Goal: Complete application form

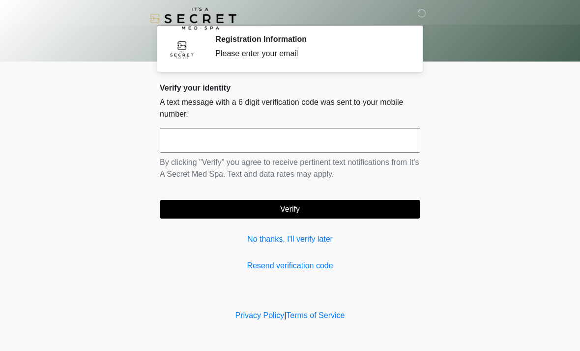
click at [314, 141] on input "text" at bounding box center [290, 140] width 261 height 25
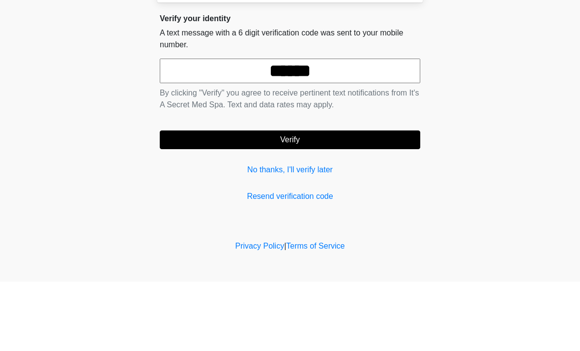
type input "******"
click at [340, 200] on button "Verify" at bounding box center [290, 209] width 261 height 19
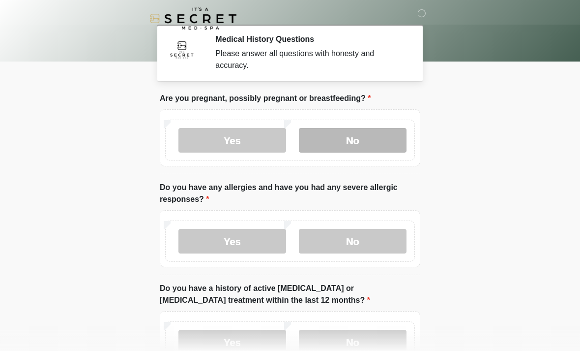
click at [387, 142] on label "No" at bounding box center [353, 140] width 108 height 25
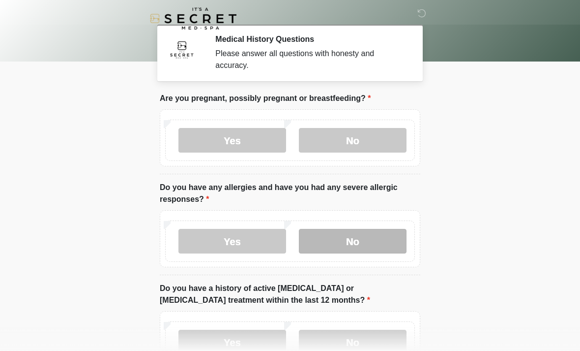
click at [386, 246] on label "No" at bounding box center [353, 241] width 108 height 25
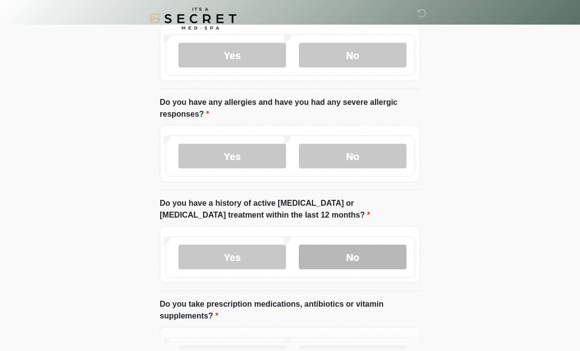
click at [384, 253] on label "No" at bounding box center [353, 256] width 108 height 25
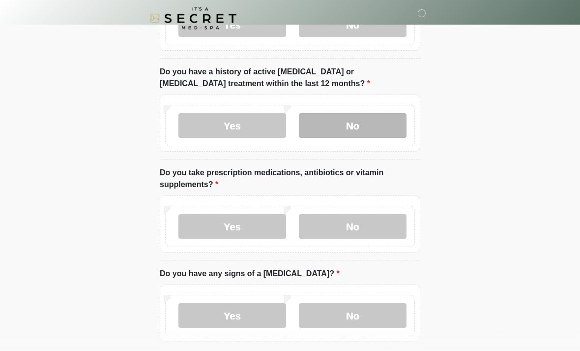
scroll to position [219, 0]
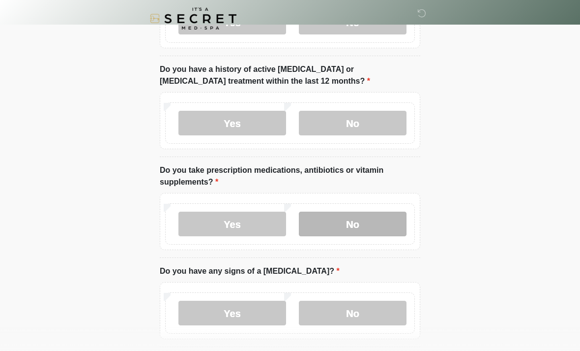
click at [380, 223] on label "No" at bounding box center [353, 223] width 108 height 25
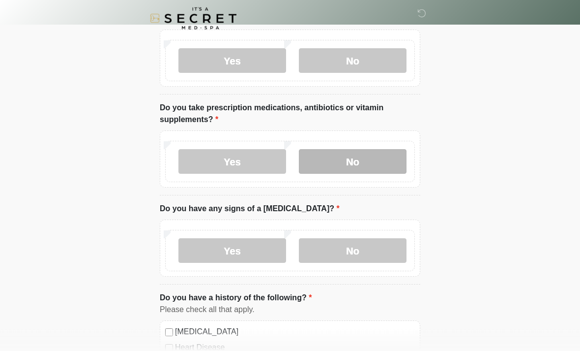
scroll to position [289, 0]
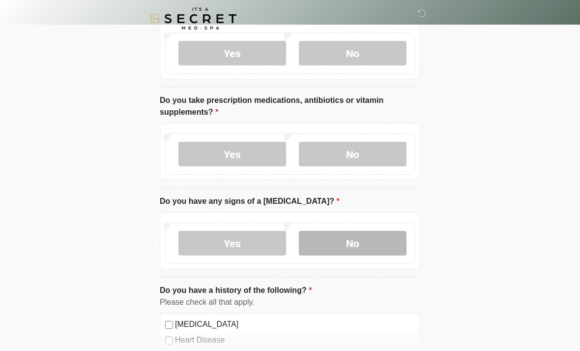
click at [387, 239] on label "No" at bounding box center [353, 243] width 108 height 25
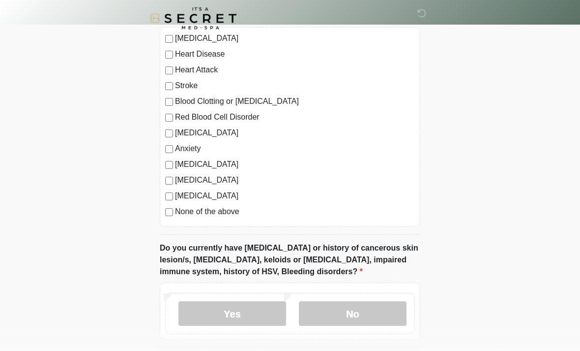
scroll to position [574, 0]
click at [214, 211] on label "None of the above" at bounding box center [295, 212] width 240 height 12
click at [391, 308] on label "No" at bounding box center [353, 313] width 108 height 25
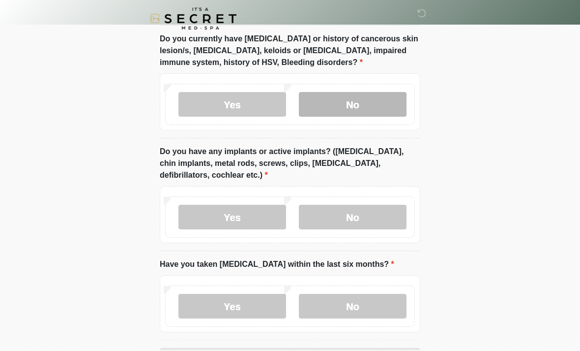
scroll to position [785, 0]
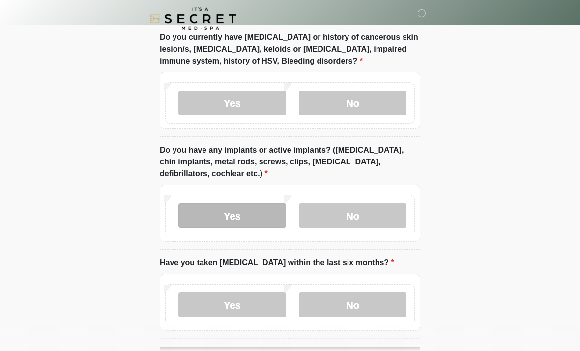
click at [265, 219] on label "Yes" at bounding box center [232, 215] width 108 height 25
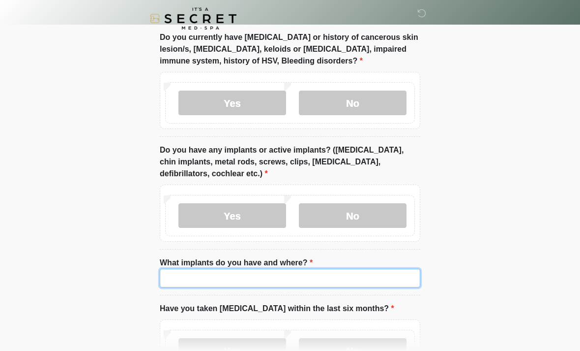
click at [290, 276] on input "What implants do you have and where?" at bounding box center [290, 277] width 261 height 19
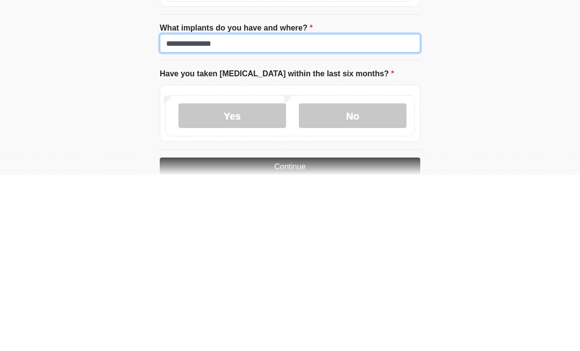
scroll to position [847, 0]
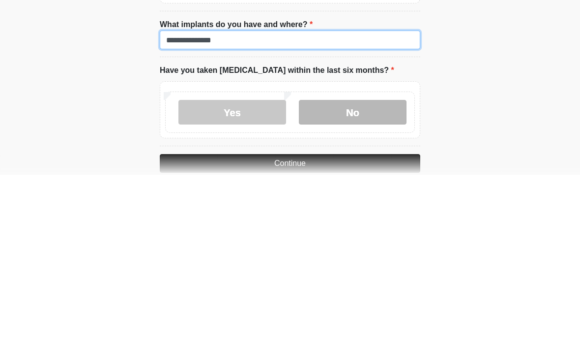
type input "**********"
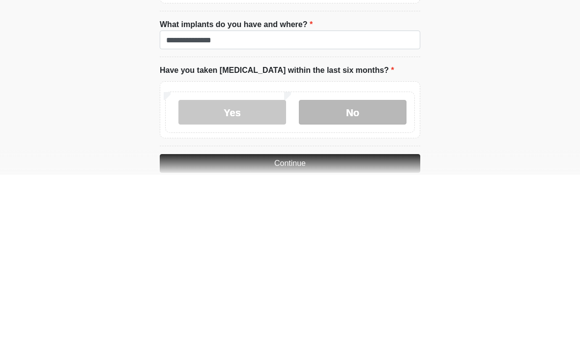
click at [381, 276] on label "No" at bounding box center [353, 288] width 108 height 25
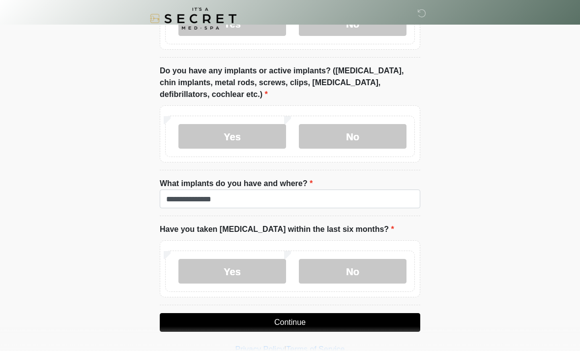
click at [357, 314] on button "Continue" at bounding box center [290, 322] width 261 height 19
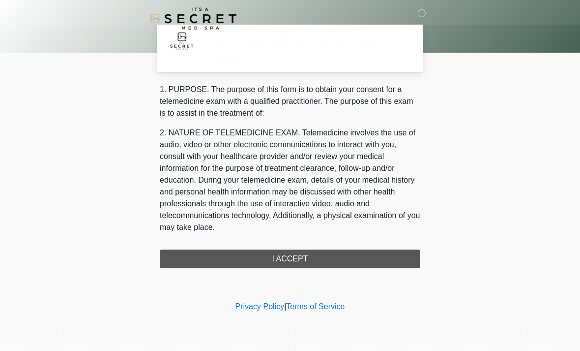
scroll to position [0, 0]
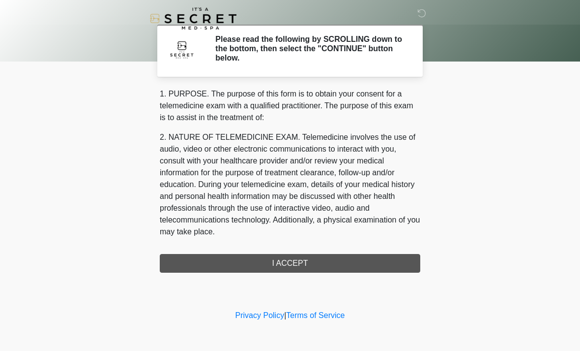
click at [348, 261] on div "1. PURPOSE. The purpose of this form is to obtain your consent for a telemedici…" at bounding box center [290, 180] width 261 height 184
click at [325, 263] on div "1. PURPOSE. The purpose of this form is to obtain your consent for a telemedici…" at bounding box center [290, 180] width 261 height 184
click at [344, 55] on h2 "Please read the following by SCROLLING down to the bottom, then select the "CON…" at bounding box center [310, 48] width 190 height 29
click at [300, 260] on div "1. PURPOSE. The purpose of this form is to obtain your consent for a telemedici…" at bounding box center [290, 180] width 261 height 184
click at [237, 271] on div "1. PURPOSE. The purpose of this form is to obtain your consent for a telemedici…" at bounding box center [290, 180] width 261 height 184
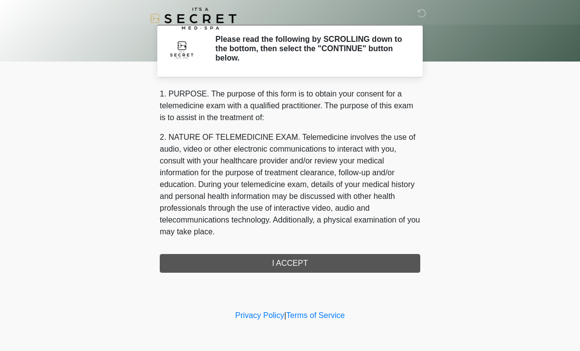
click at [332, 48] on h2 "Please read the following by SCROLLING down to the bottom, then select the "CON…" at bounding box center [310, 48] width 190 height 29
click at [324, 263] on div "1. PURPOSE. The purpose of this form is to obtain your consent for a telemedici…" at bounding box center [290, 180] width 261 height 184
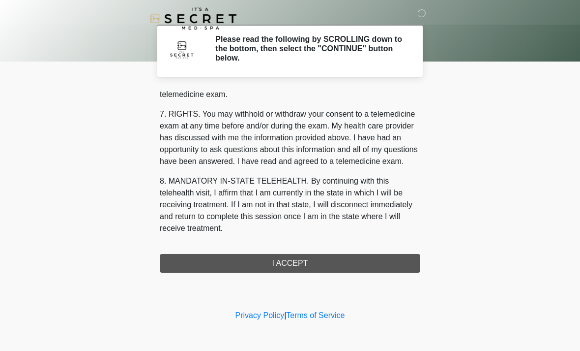
scroll to position [416, 0]
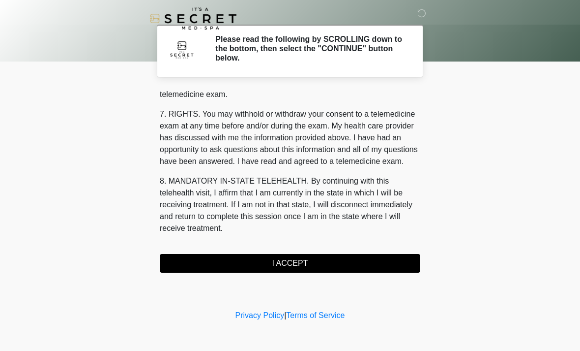
click at [294, 263] on button "I ACCEPT" at bounding box center [290, 263] width 261 height 19
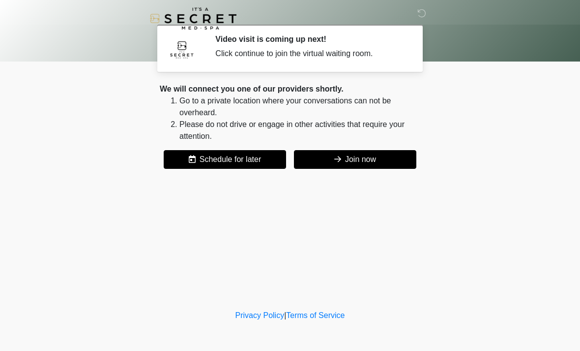
click at [363, 161] on button "Join now" at bounding box center [355, 159] width 122 height 19
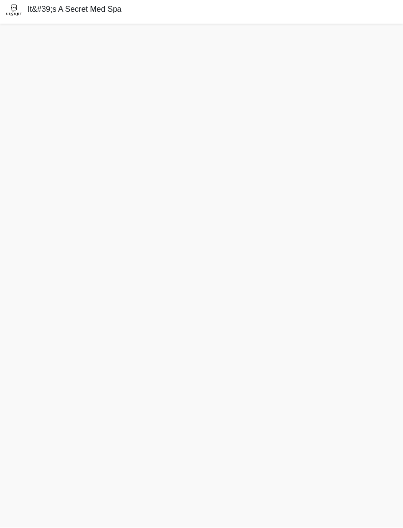
scroll to position [28, 0]
